Goal: Task Accomplishment & Management: Manage account settings

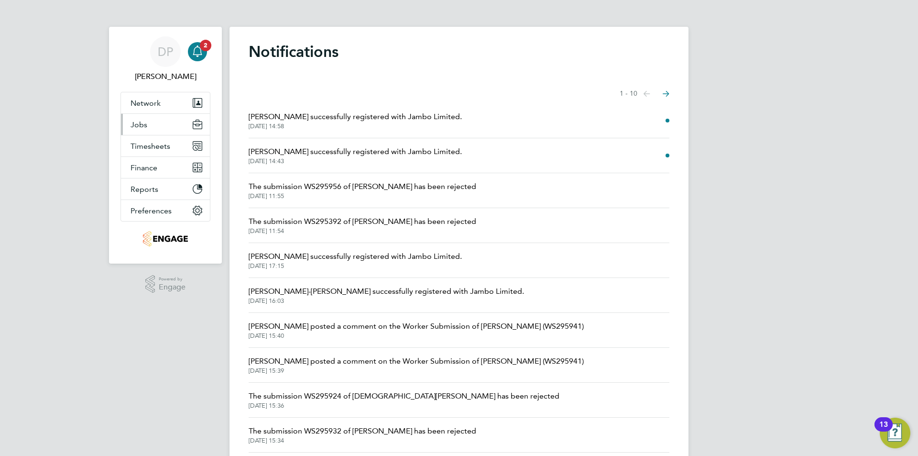
click at [154, 121] on button "Jobs" at bounding box center [165, 124] width 89 height 21
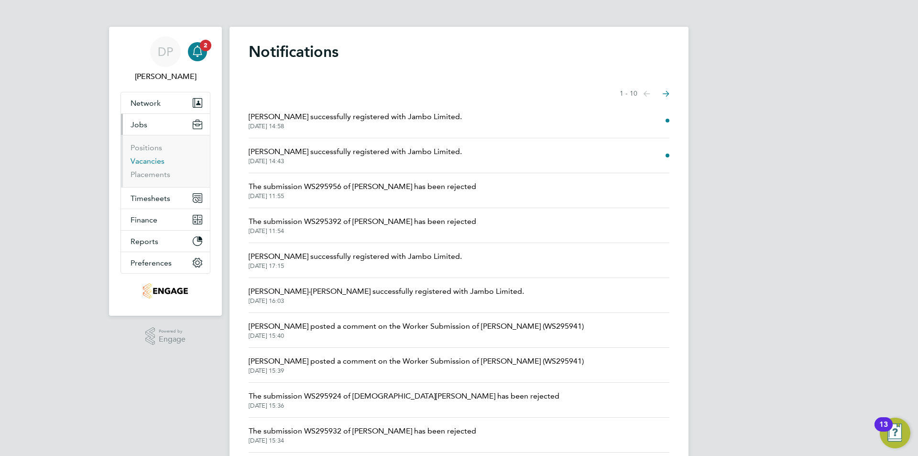
click at [155, 162] on link "Vacancies" at bounding box center [148, 160] width 34 height 9
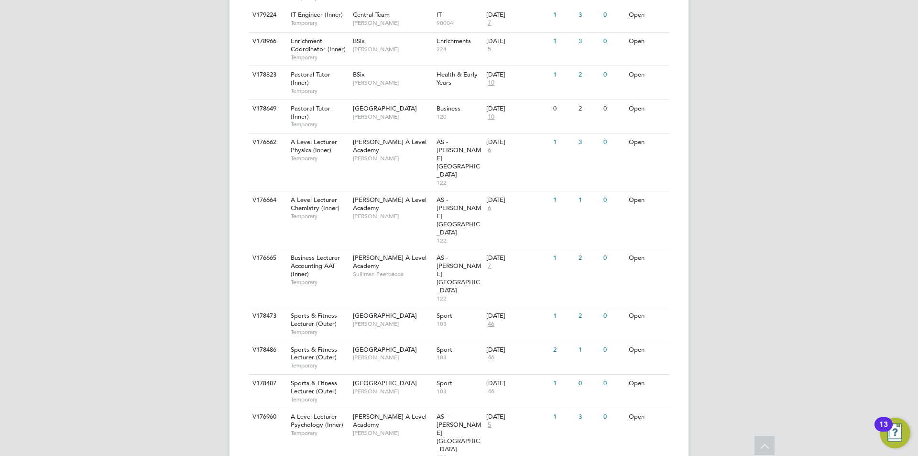
scroll to position [915, 0]
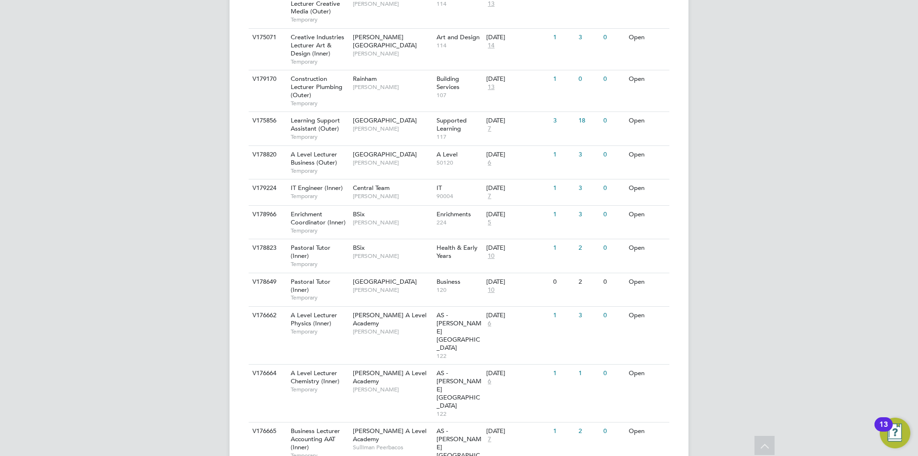
scroll to position [710, 0]
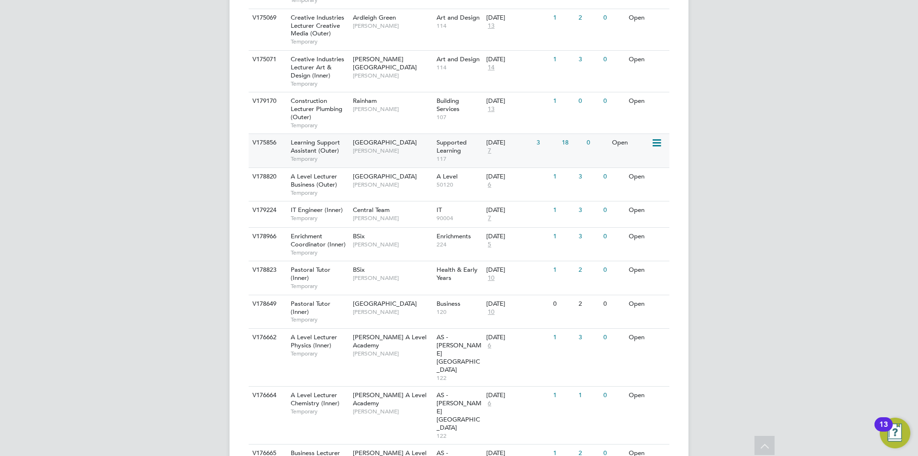
click at [393, 156] on div "Redbridge Campus Rachel Johnson" at bounding box center [393, 146] width 84 height 25
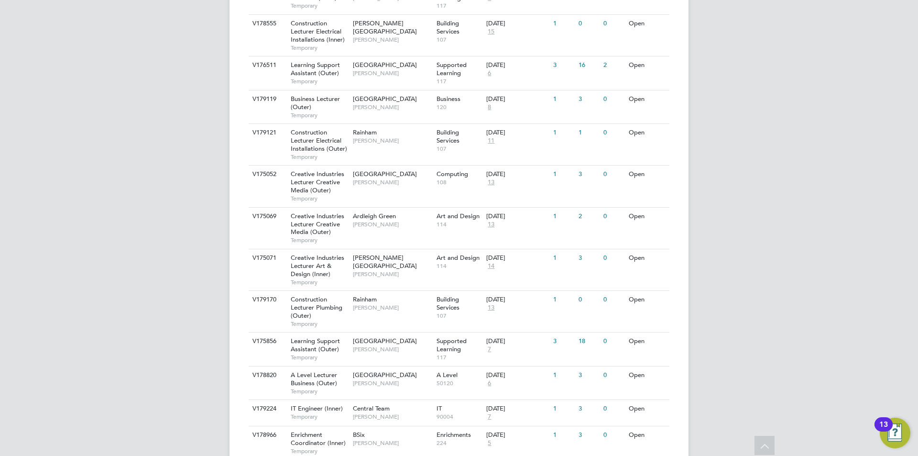
scroll to position [477, 0]
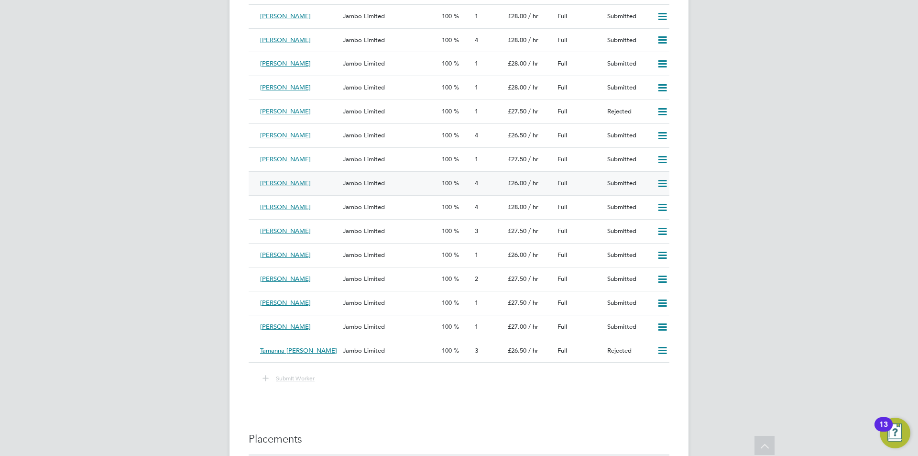
click at [338, 185] on div "Margaret Nyamwilahila" at bounding box center [297, 184] width 83 height 16
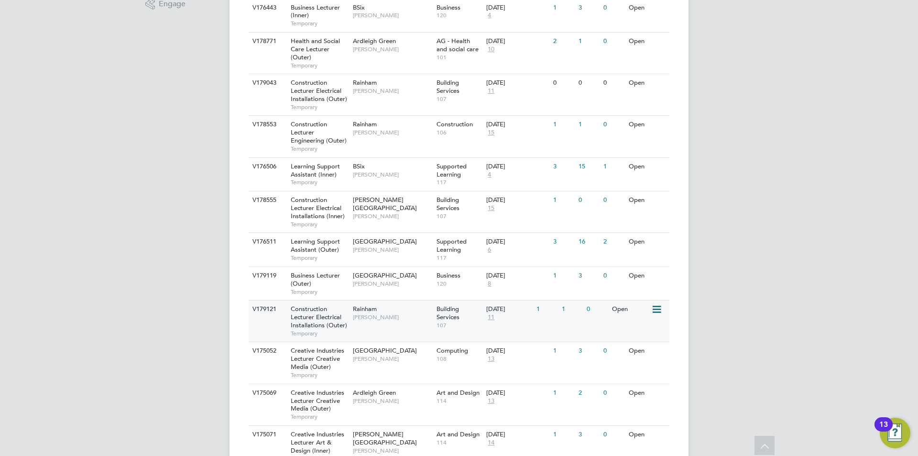
scroll to position [527, 0]
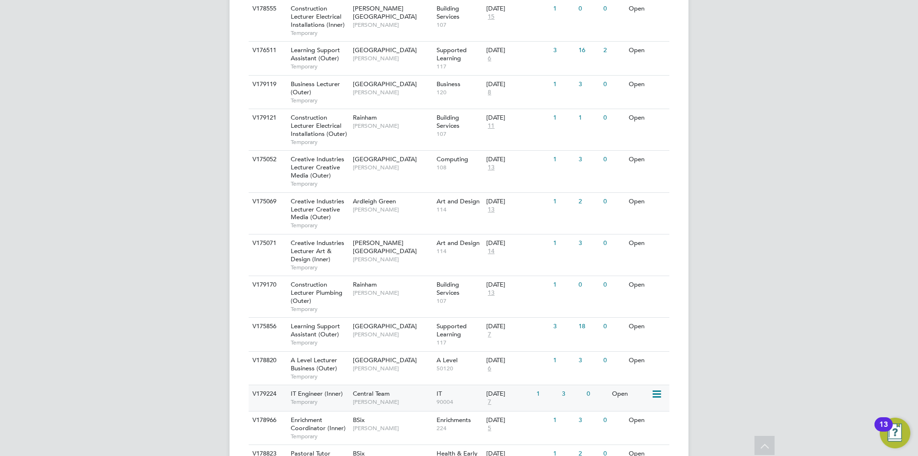
click at [312, 395] on span "IT Engineer (Inner)" at bounding box center [317, 393] width 52 height 8
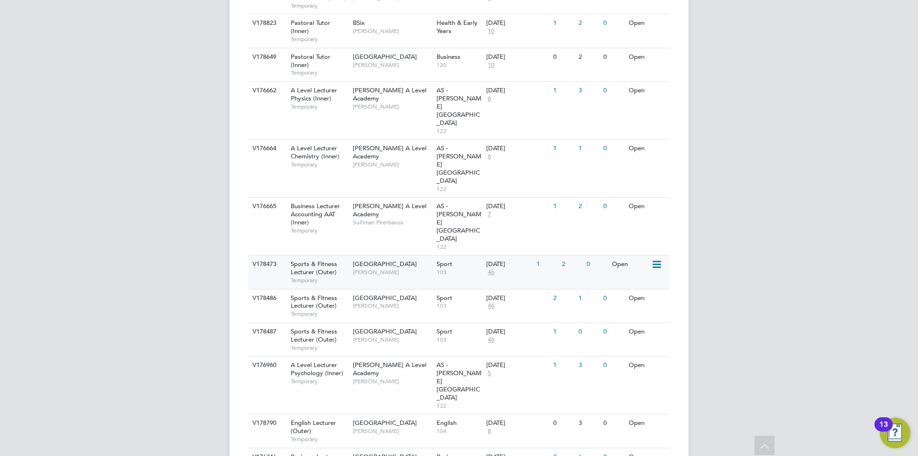
scroll to position [861, 0]
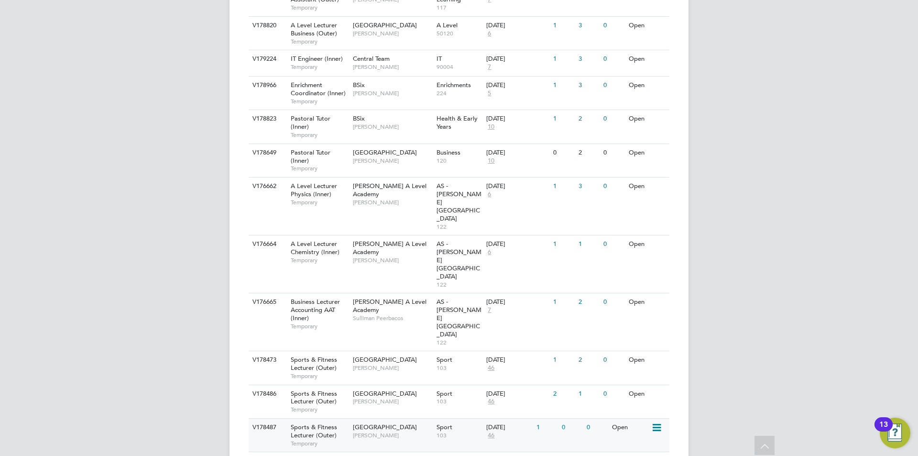
click at [369, 431] on span "[PERSON_NAME]" at bounding box center [392, 435] width 79 height 8
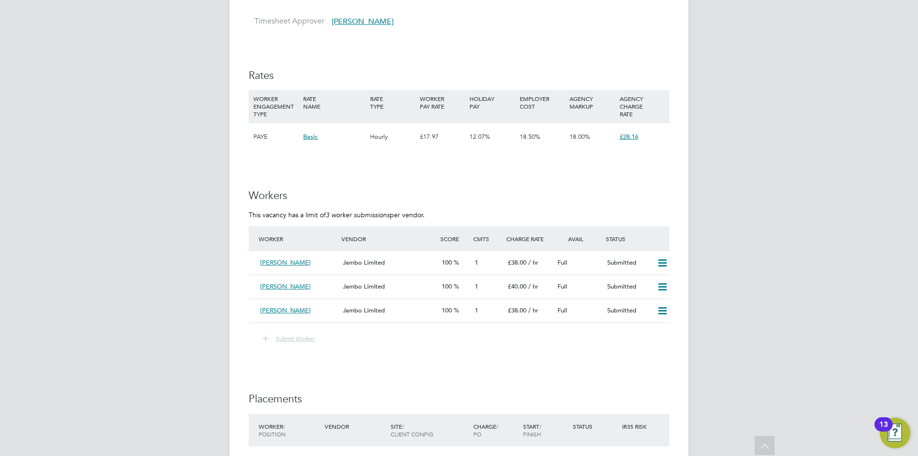
scroll to position [1496, 0]
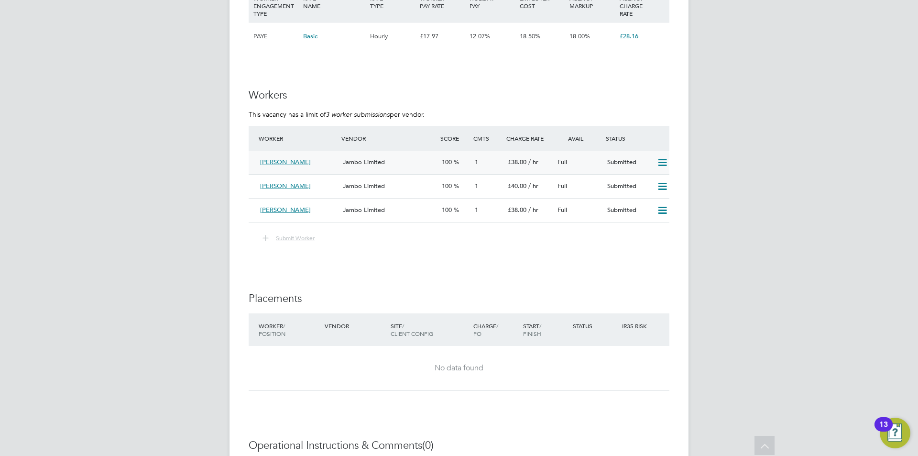
click at [356, 161] on span "Jambo Limited" at bounding box center [364, 162] width 42 height 8
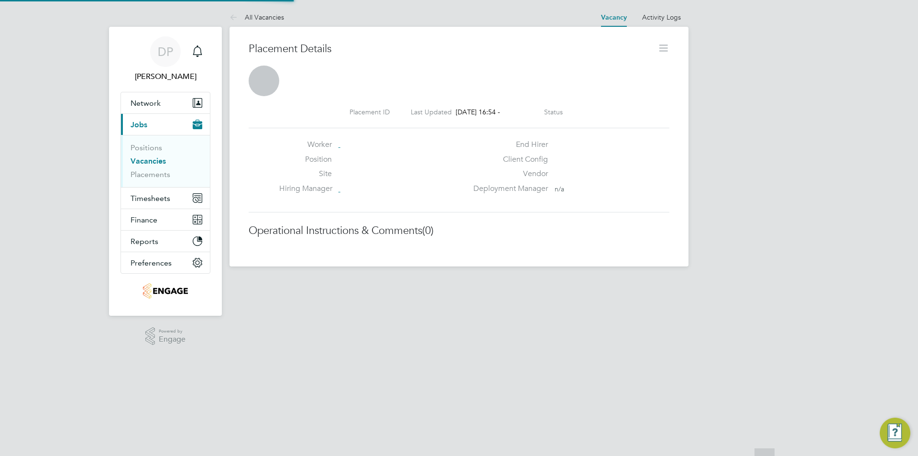
scroll to position [5, 5]
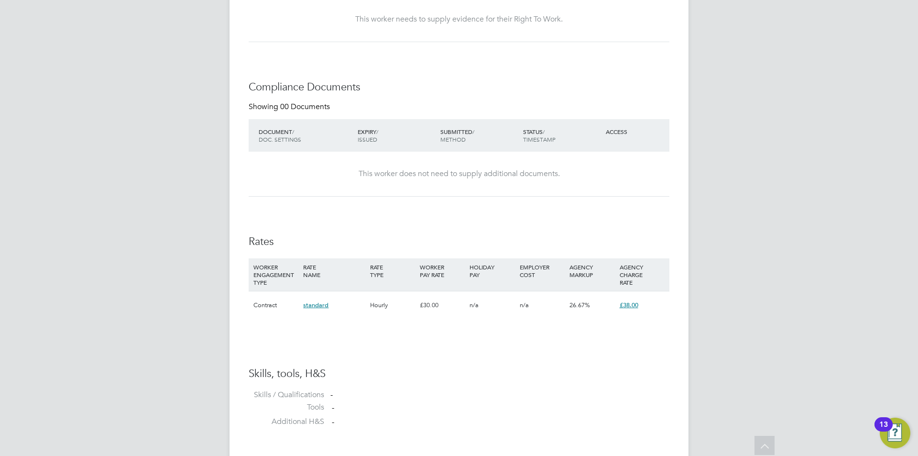
drag, startPoint x: 633, startPoint y: 304, endPoint x: 850, endPoint y: 345, distance: 221.5
click at [860, 360] on div "DP Danielle Page Notifications Applications: Network Team Members Businesses Si…" at bounding box center [459, 148] width 918 height 1156
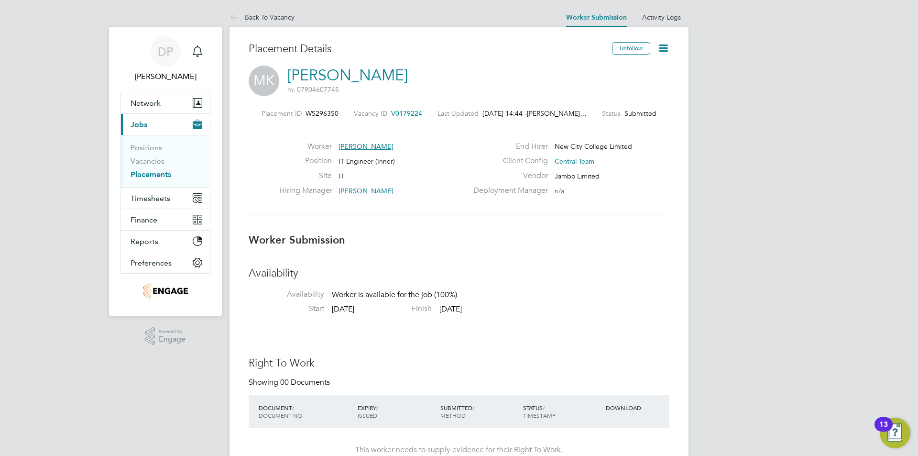
click at [660, 51] on icon at bounding box center [664, 48] width 12 height 12
click at [630, 66] on li "Edit Worker Submission e" at bounding box center [623, 70] width 88 height 13
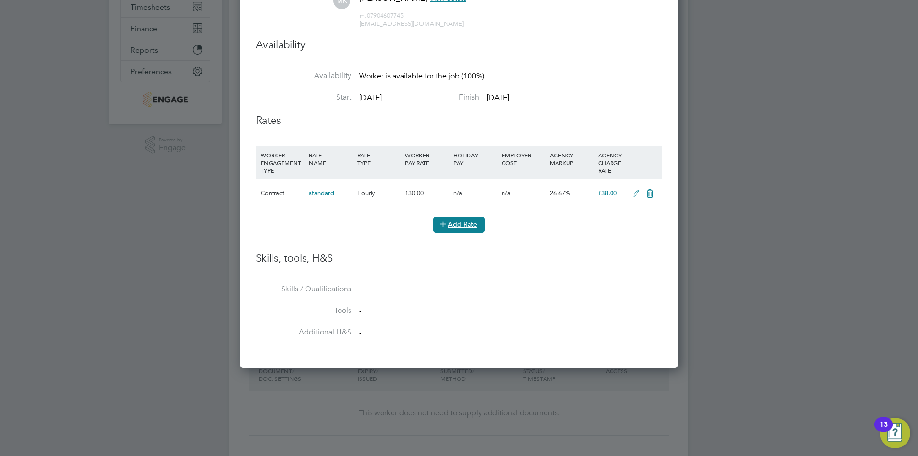
click at [463, 219] on button "Add Rate" at bounding box center [459, 224] width 52 height 15
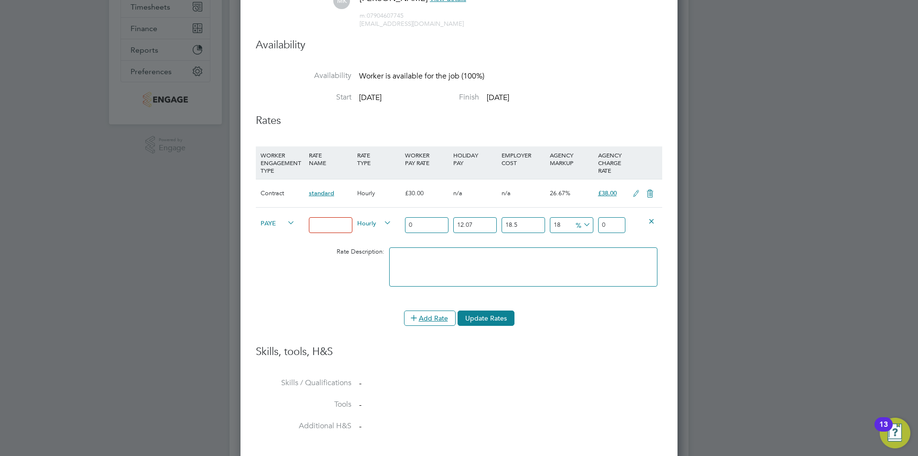
click at [638, 197] on icon at bounding box center [636, 194] width 12 height 8
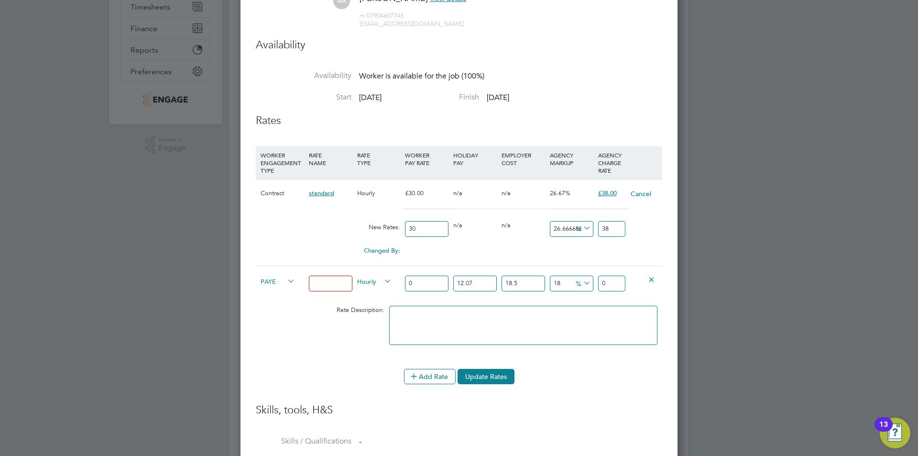
drag, startPoint x: 421, startPoint y: 231, endPoint x: 365, endPoint y: 223, distance: 56.5
click at [365, 223] on div "New Rates: 30 0 n/a 0 n/a 26.666666666666668 0 % 38" at bounding box center [459, 228] width 407 height 25
type input "2"
type input "2.533333333333333"
type input "27"
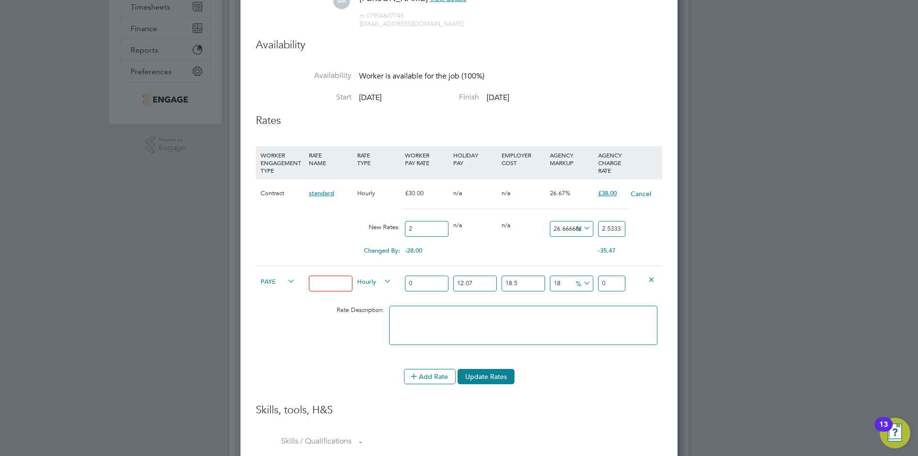
type input "34.2"
type input "27"
drag, startPoint x: 619, startPoint y: 227, endPoint x: 556, endPoint y: 214, distance: 64.0
click at [556, 214] on div "Contract standard Hourly £30.00 n/a n/a 26.67% £38.00 Cancel New Rates: 27 0 n/…" at bounding box center [459, 222] width 407 height 87
type input "-66.66666666666667"
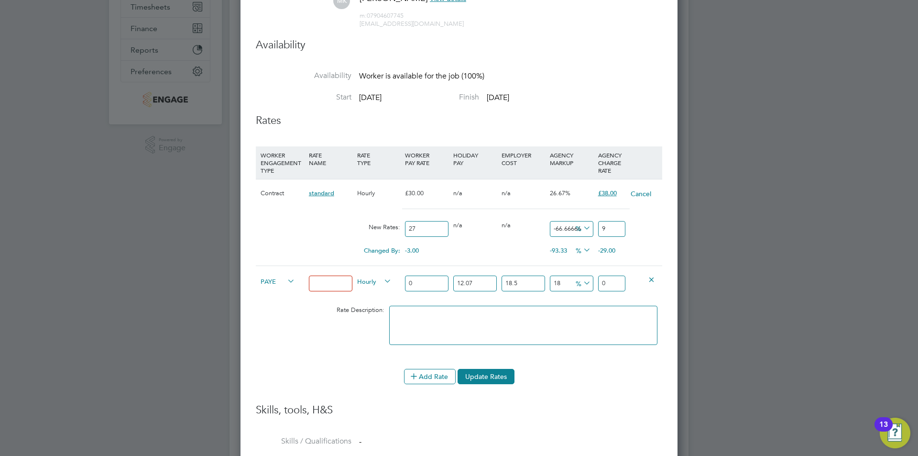
type input "9"
type input "-18.000000000000004"
type input "8.999999999999998"
click at [582, 230] on icon at bounding box center [582, 227] width 0 height 13
click at [586, 250] on li "£" at bounding box center [583, 251] width 23 height 12
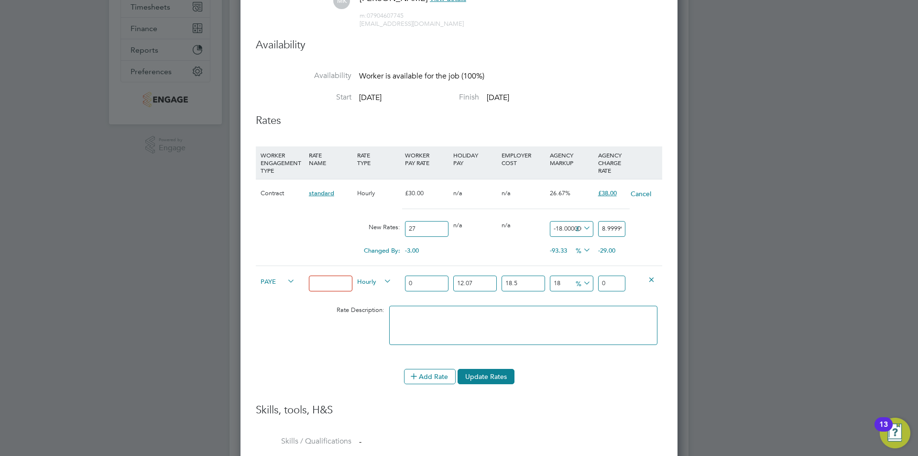
click at [582, 223] on icon at bounding box center [582, 227] width 0 height 13
click at [583, 251] on icon at bounding box center [585, 250] width 7 height 7
click at [610, 232] on input "8.999999999999998" at bounding box center [611, 229] width 27 height 16
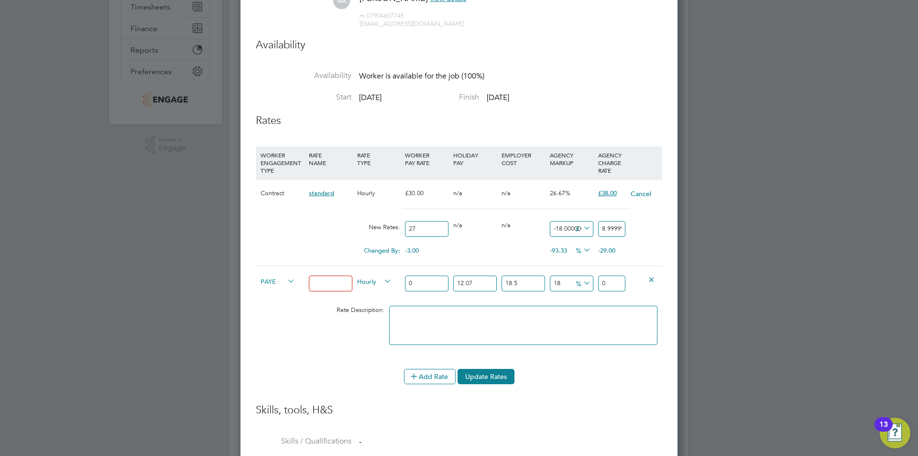
type input "-18"
type input "9"
drag, startPoint x: 564, startPoint y: 229, endPoint x: 539, endPoint y: 226, distance: 24.5
click at [539, 226] on div "New Rates: 27 0 n/a 0 n/a -66.66666666666667 -18 £ 9" at bounding box center [459, 228] width 407 height 25
type input "9"
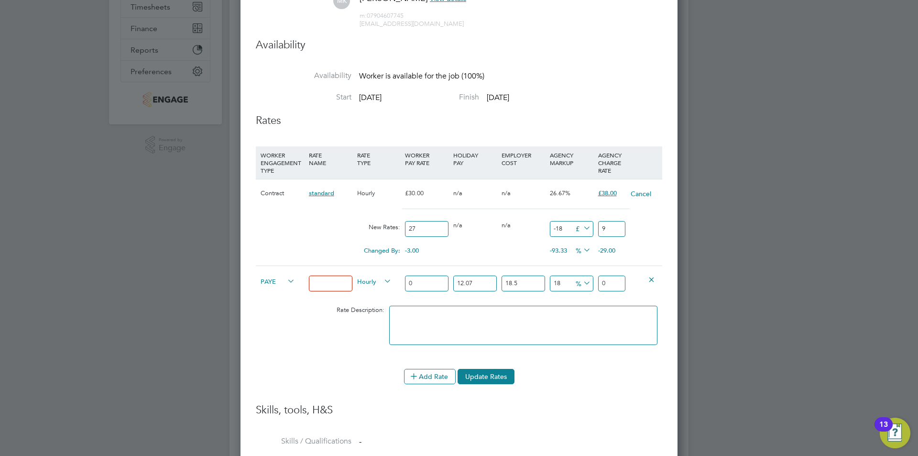
type input "36"
type input "9"
click at [354, 335] on div "Rate Description:" at bounding box center [459, 330] width 407 height 58
click at [480, 384] on button "Update Rates" at bounding box center [486, 376] width 57 height 15
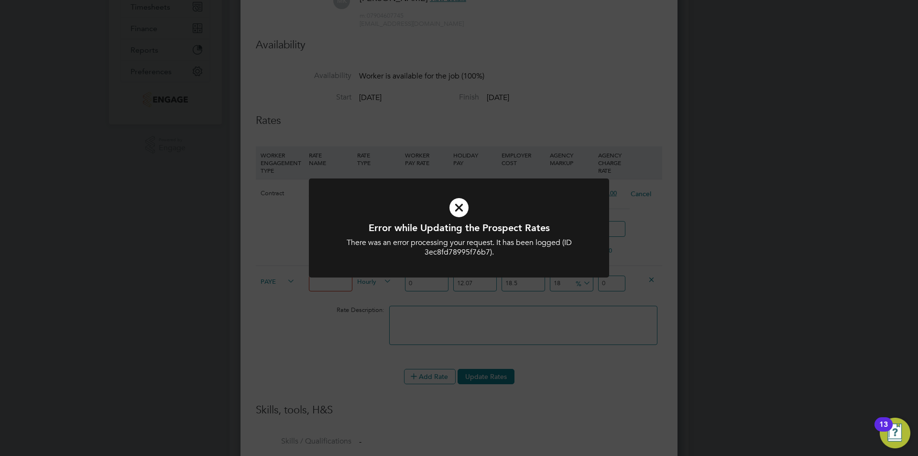
click at [587, 320] on div "Error while Updating the Prospect Rates There was an error processing your requ…" at bounding box center [459, 228] width 918 height 456
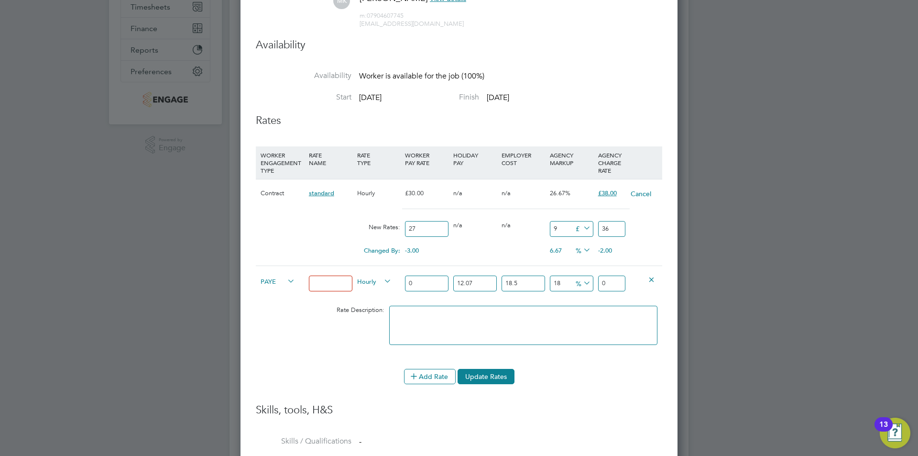
click at [654, 277] on icon at bounding box center [651, 278] width 7 height 7
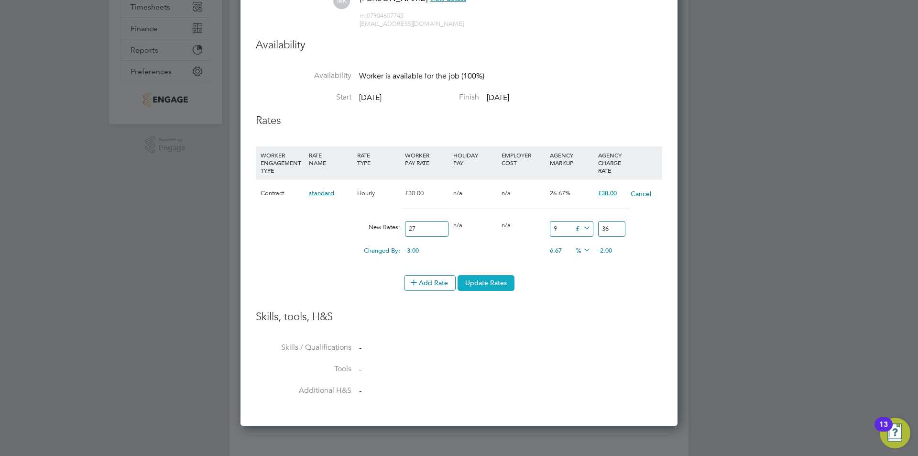
click at [489, 284] on button "Update Rates" at bounding box center [486, 282] width 57 height 15
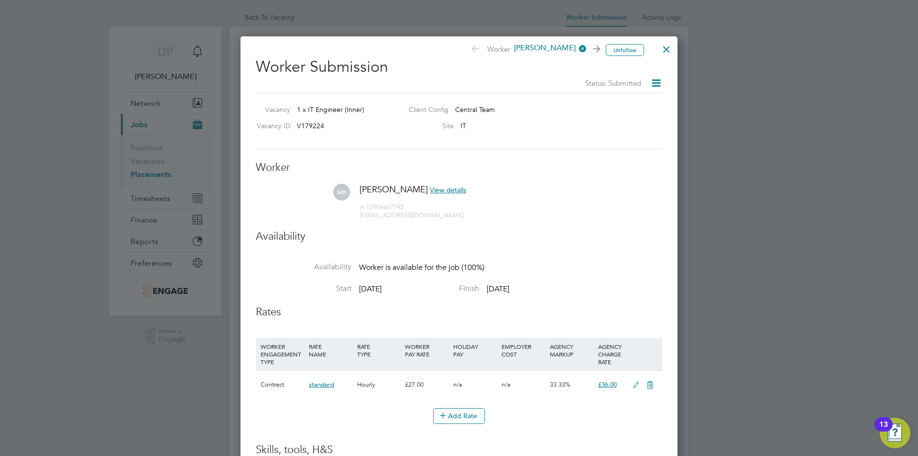
click at [670, 47] on div at bounding box center [666, 46] width 17 height 17
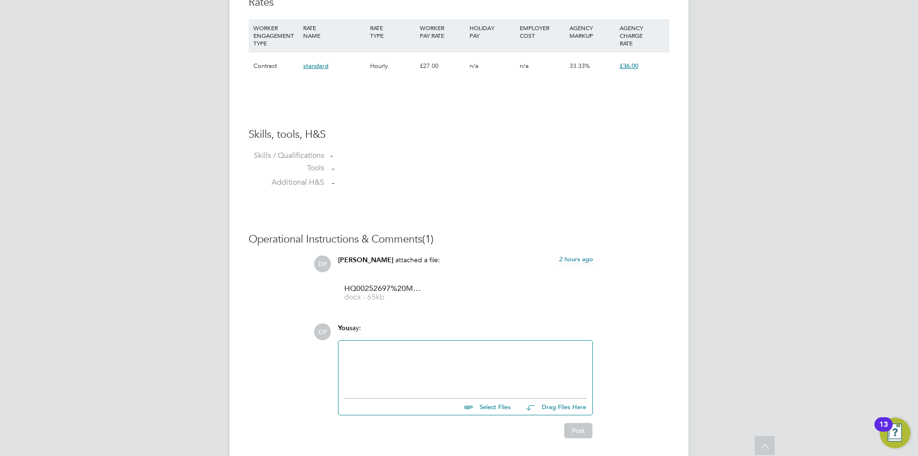
click at [441, 364] on div at bounding box center [465, 366] width 242 height 41
click at [401, 342] on div "Marek i" at bounding box center [466, 367] width 254 height 53
click at [399, 350] on div "Marek i" at bounding box center [465, 366] width 242 height 41
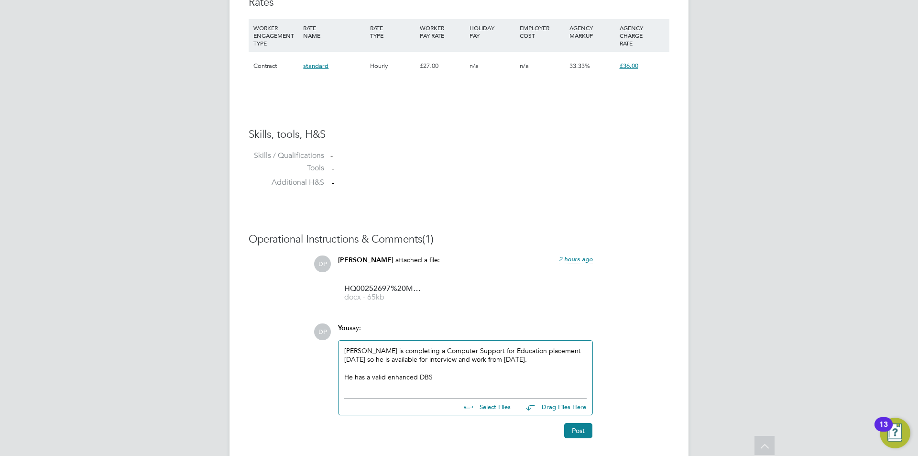
click at [459, 378] on div "He has a valid enhanced DBS" at bounding box center [465, 377] width 242 height 9
click at [405, 395] on div "Please let me know if you would li" at bounding box center [465, 394] width 242 height 9
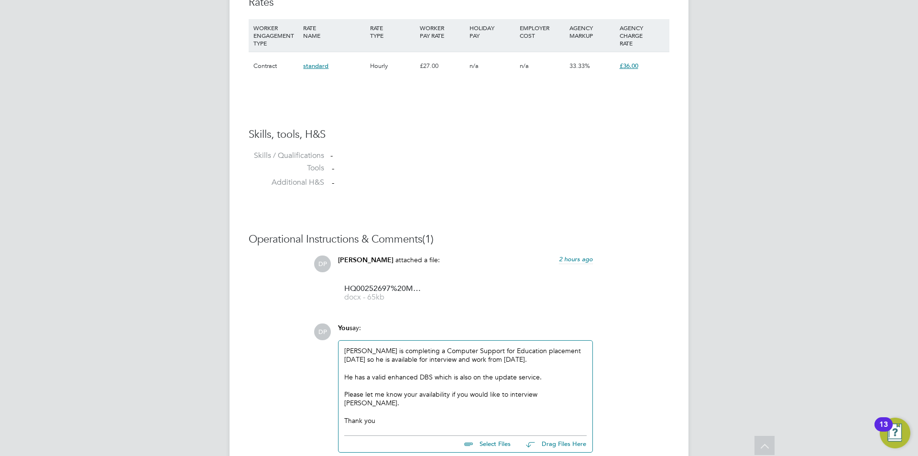
click at [558, 396] on div "Please let me know your availability if you would like to interview Marek." at bounding box center [465, 398] width 242 height 17
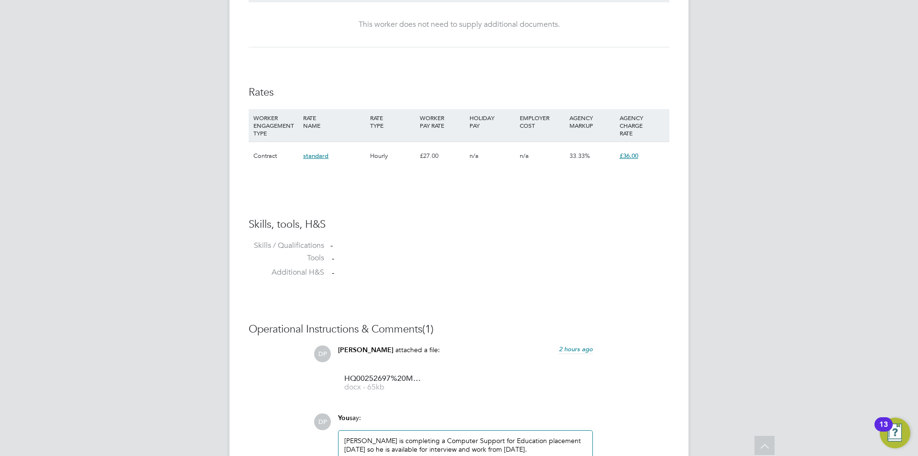
scroll to position [738, 0]
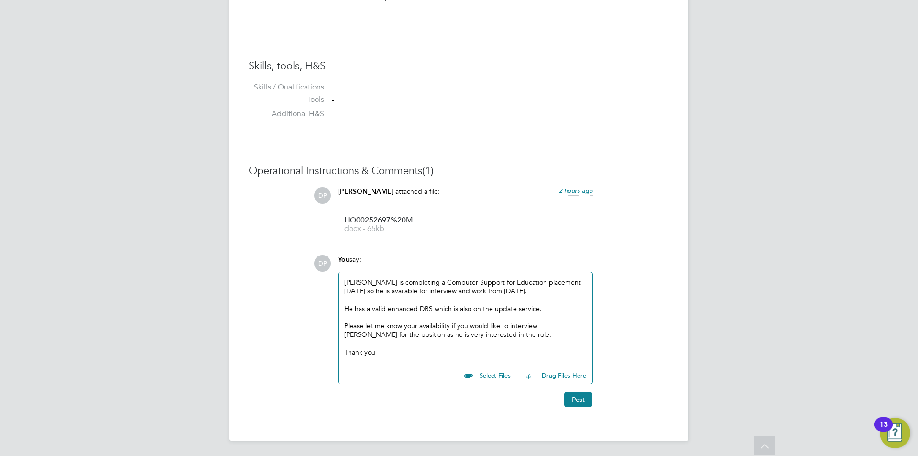
drag, startPoint x: 573, startPoint y: 401, endPoint x: 579, endPoint y: 399, distance: 6.7
click at [573, 401] on button "Post" at bounding box center [578, 399] width 28 height 15
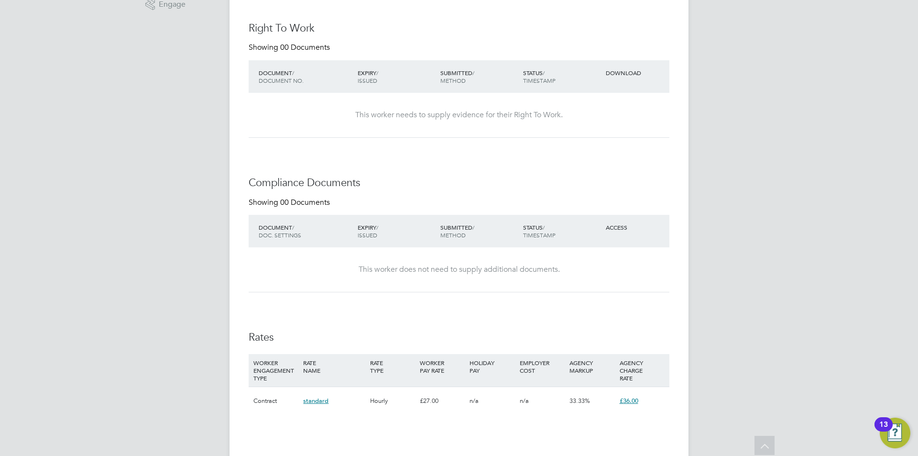
scroll to position [383, 0]
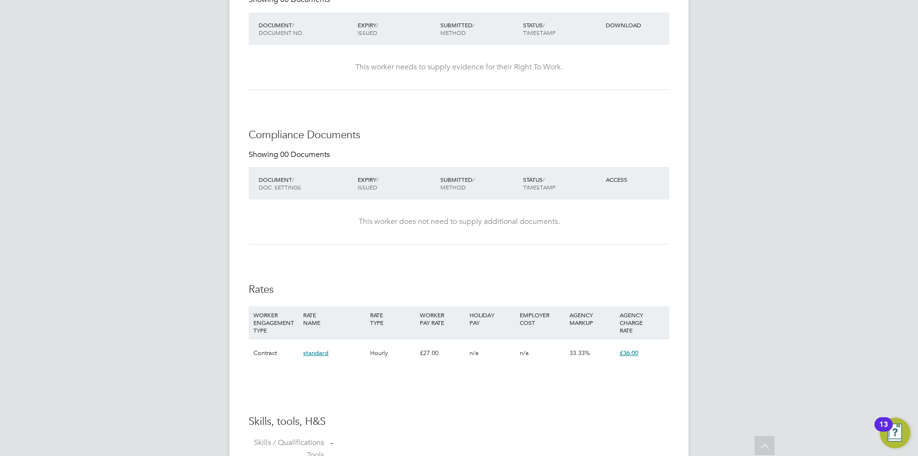
click at [732, 310] on div "DP Danielle Page Notifications Applications: Network Team Members Businesses Si…" at bounding box center [459, 251] width 918 height 1269
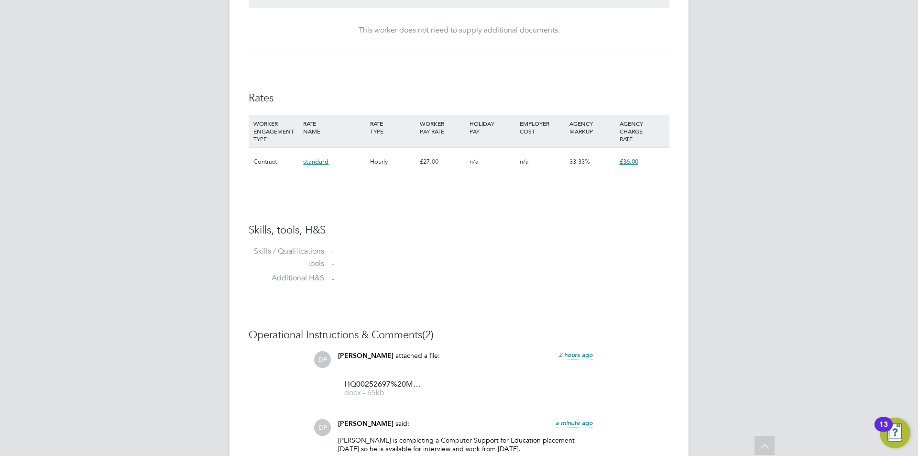
scroll to position [670, 0]
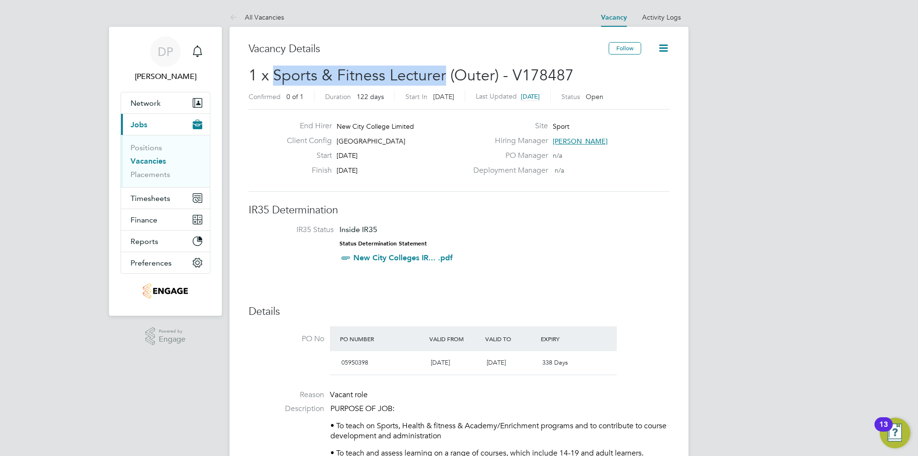
drag, startPoint x: 442, startPoint y: 71, endPoint x: 276, endPoint y: 73, distance: 166.4
click at [276, 73] on span "1 x Sports & Fitness Lecturer (Outer) - V178487" at bounding box center [411, 75] width 325 height 19
copy span "Sports & Fitness Lecturer"
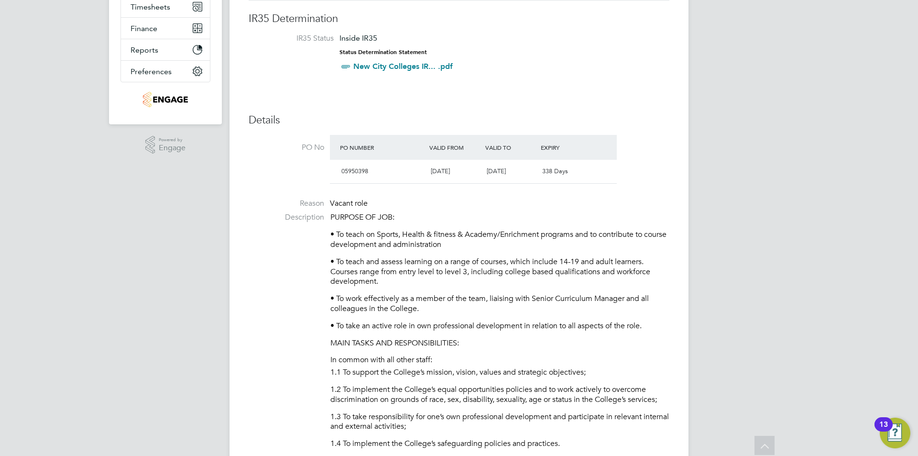
scroll to position [239, 0]
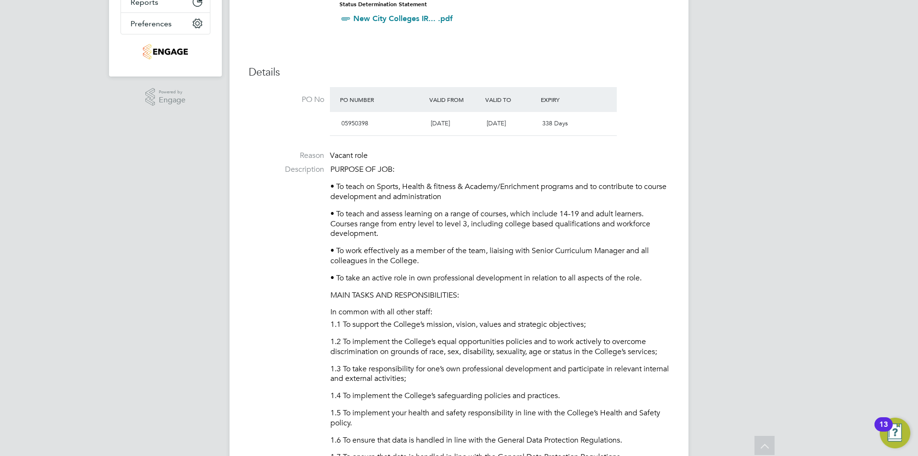
click at [492, 238] on p "• To teach and assess learning on a range of courses, which include 14-19 and a…" at bounding box center [499, 224] width 339 height 30
click at [561, 256] on p "• To work effectively as a member of the team, liaising with Senior Curriculum …" at bounding box center [499, 256] width 339 height 20
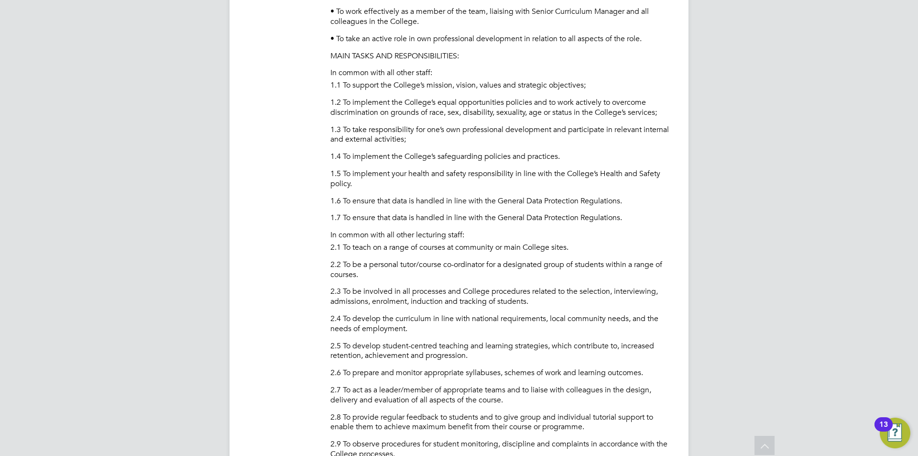
scroll to position [526, 0]
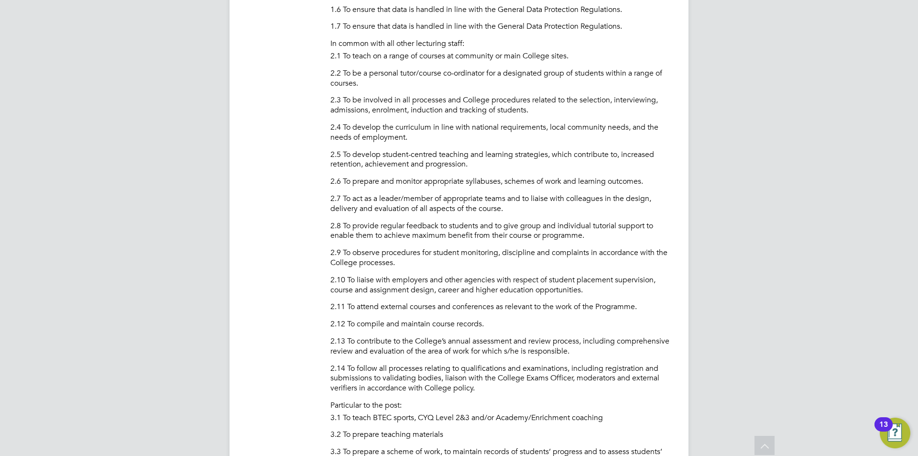
scroll to position [717, 0]
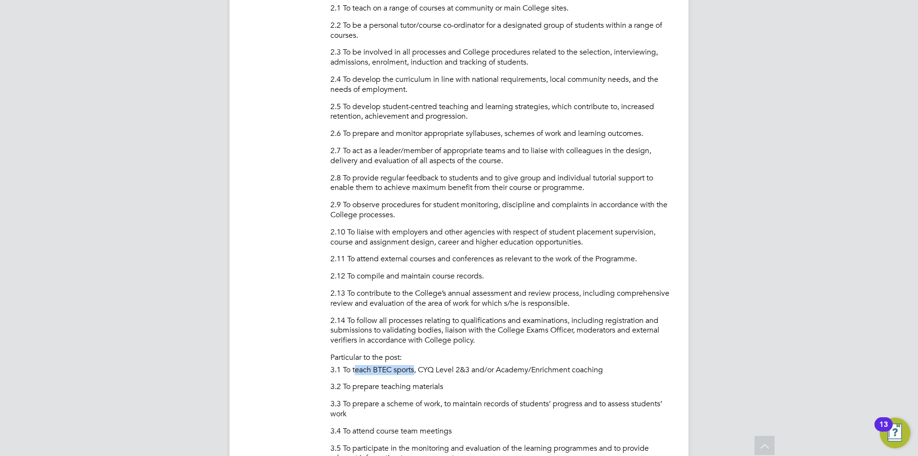
drag, startPoint x: 358, startPoint y: 368, endPoint x: 416, endPoint y: 365, distance: 57.4
click at [416, 365] on p "3.1 To teach BTEC sports, CYQ Level 2&3 and/or Academy/Enrichment coaching" at bounding box center [499, 370] width 339 height 10
copy p "each BTEC sports"
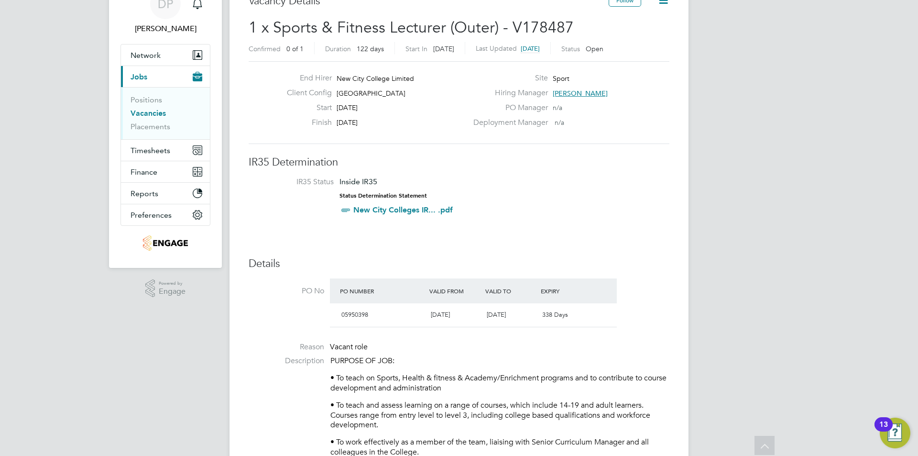
scroll to position [0, 0]
